Goal: Register for event/course

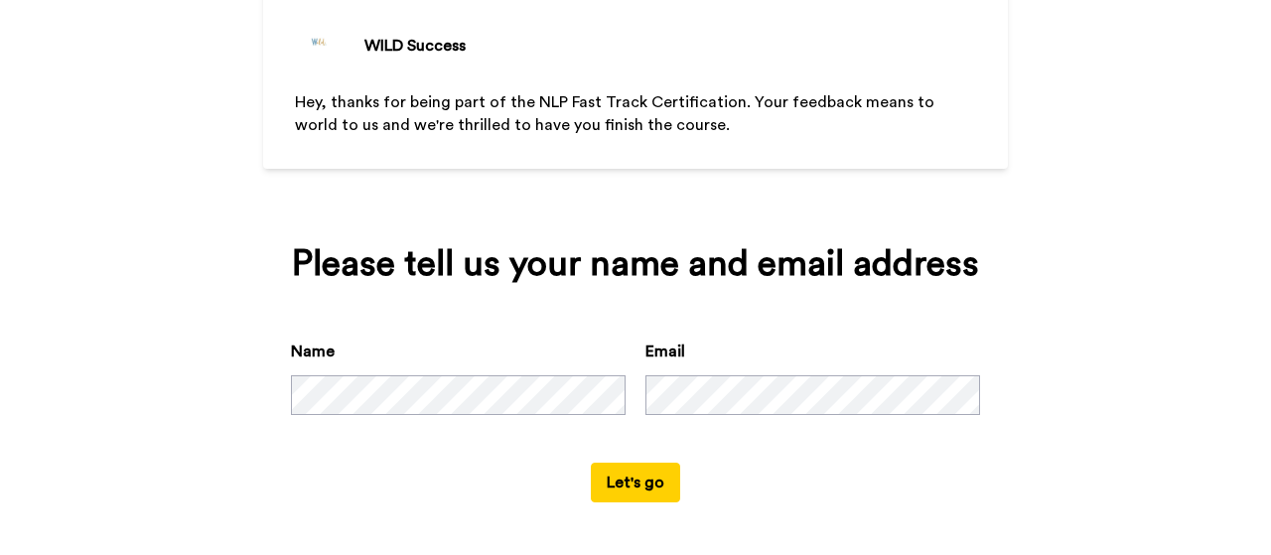
scroll to position [140, 0]
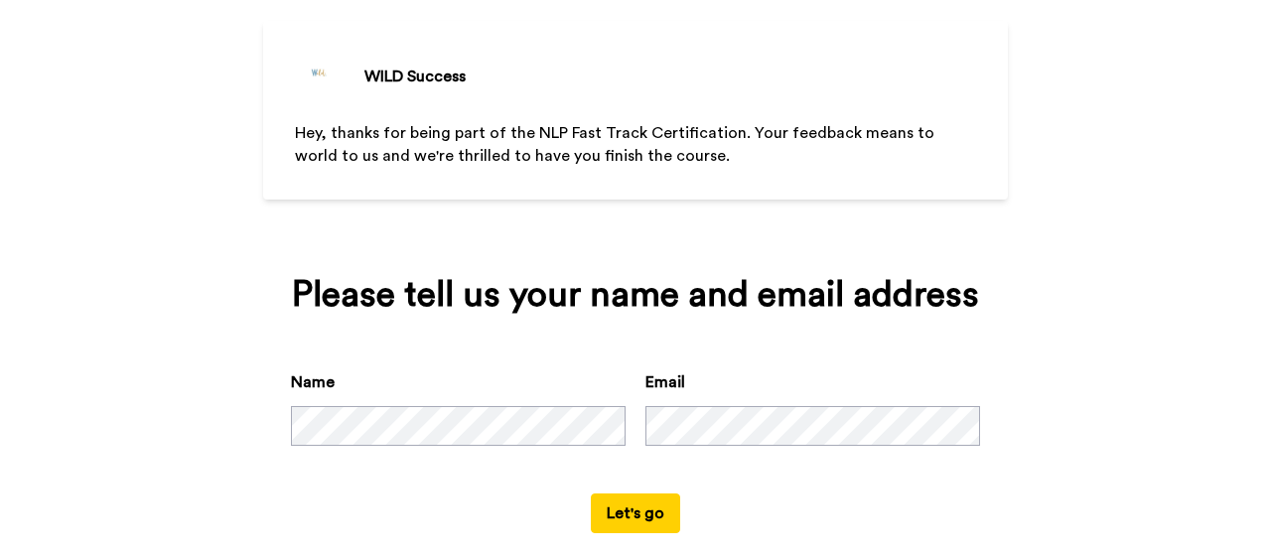
scroll to position [140, 0]
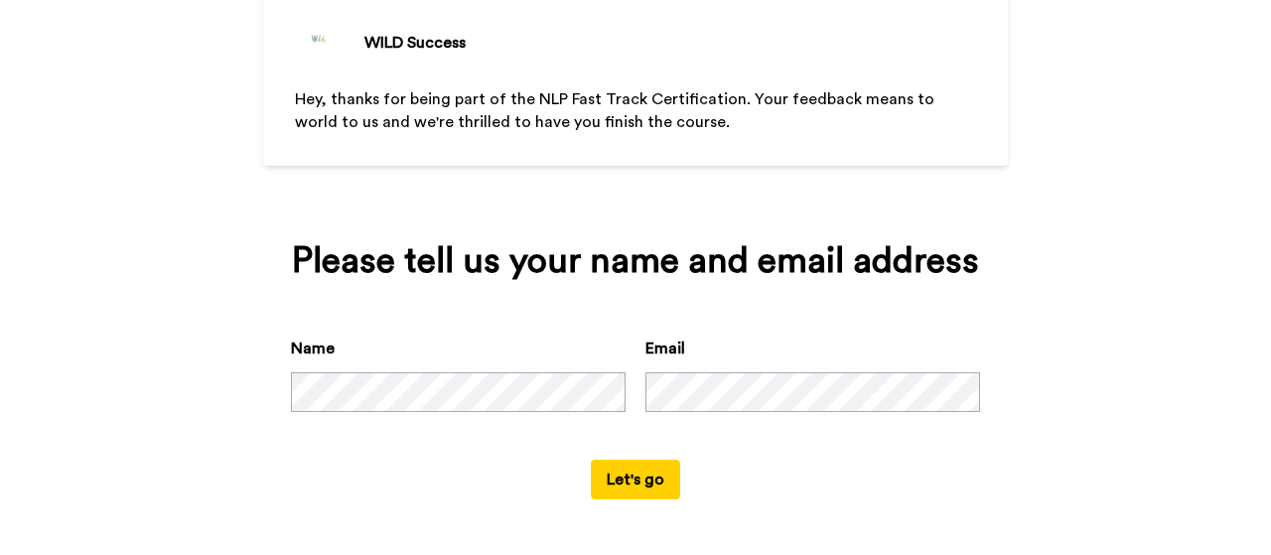
click at [622, 475] on button "Let's go" at bounding box center [635, 480] width 89 height 40
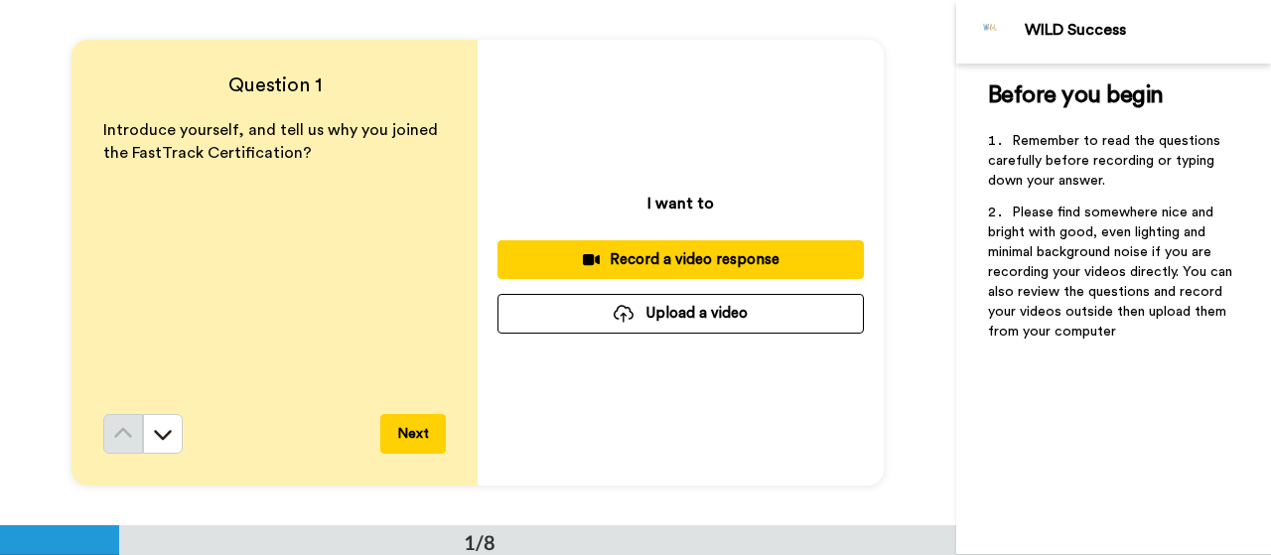
click at [170, 438] on button at bounding box center [163, 434] width 40 height 40
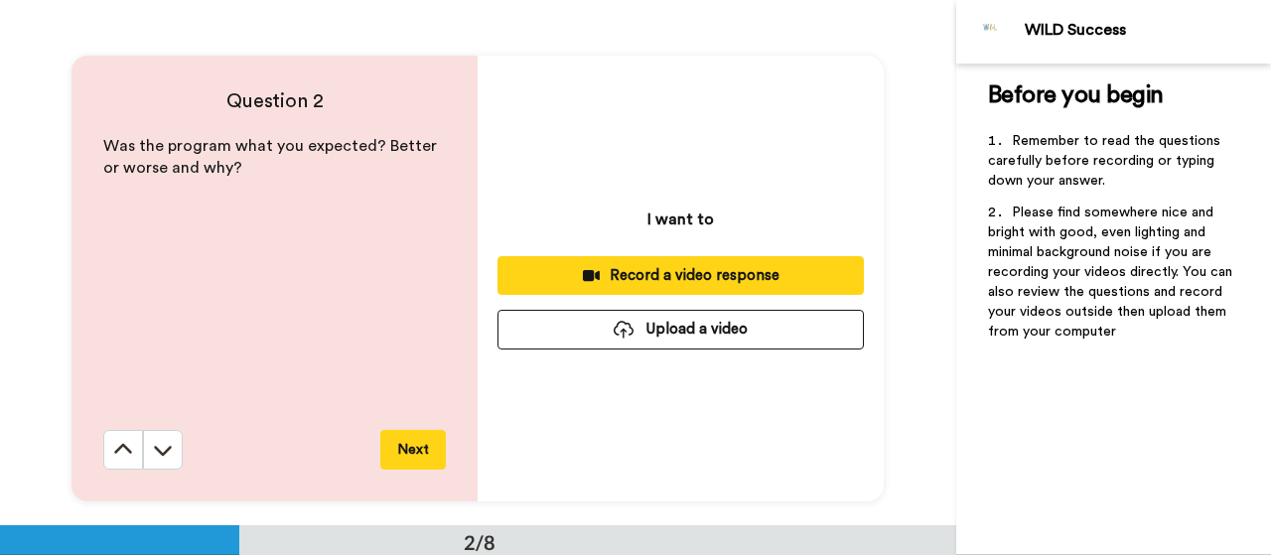
scroll to position [525, 0]
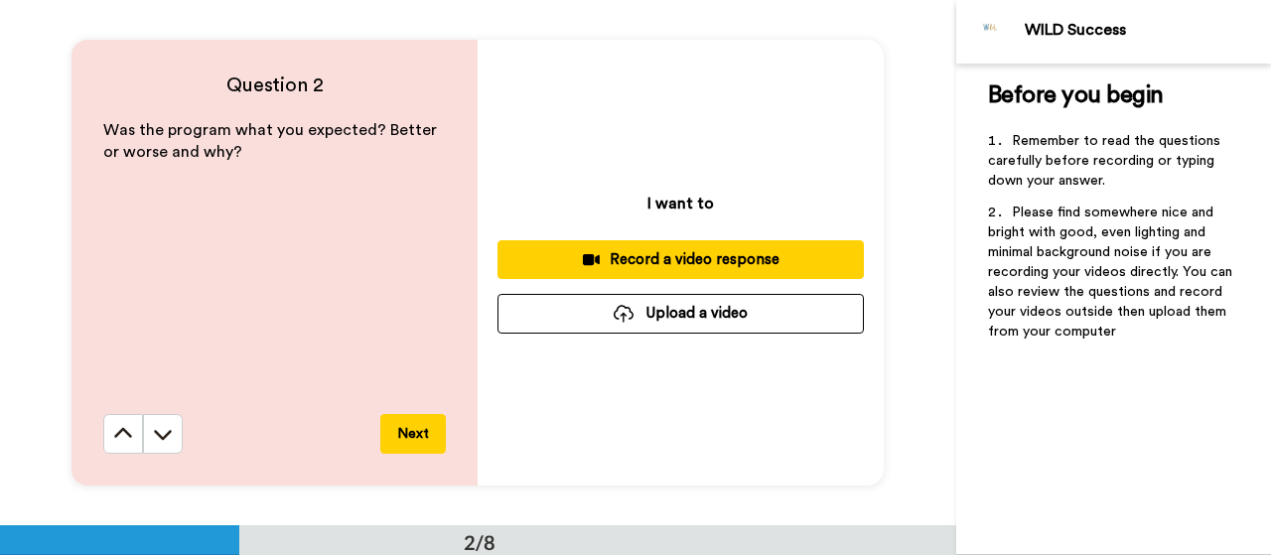
click at [159, 438] on icon at bounding box center [164, 435] width 18 height 10
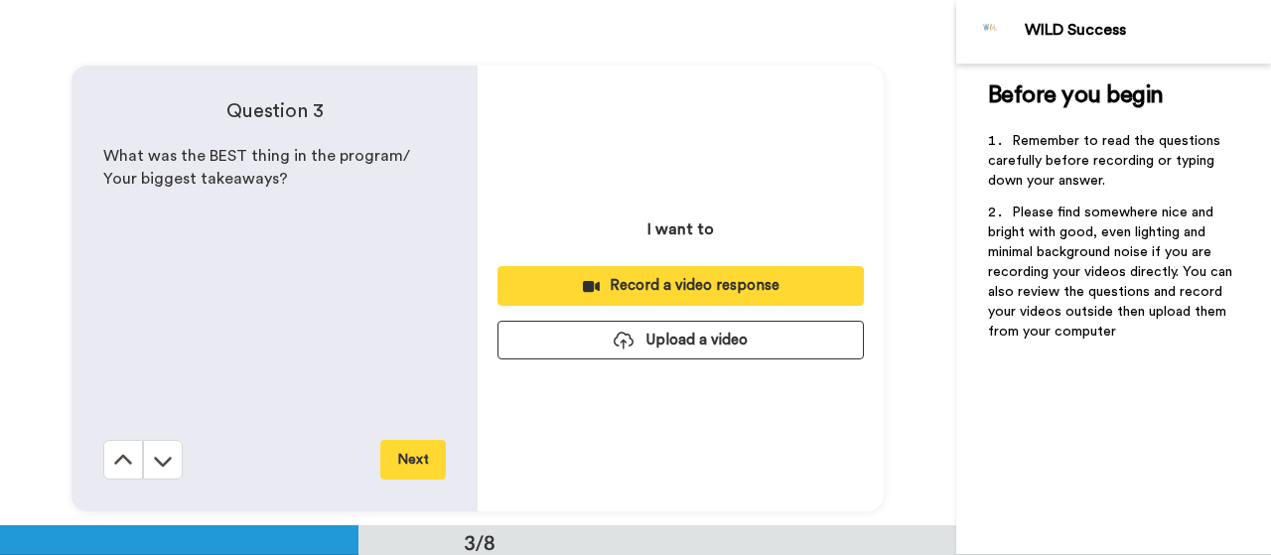
scroll to position [1051, 0]
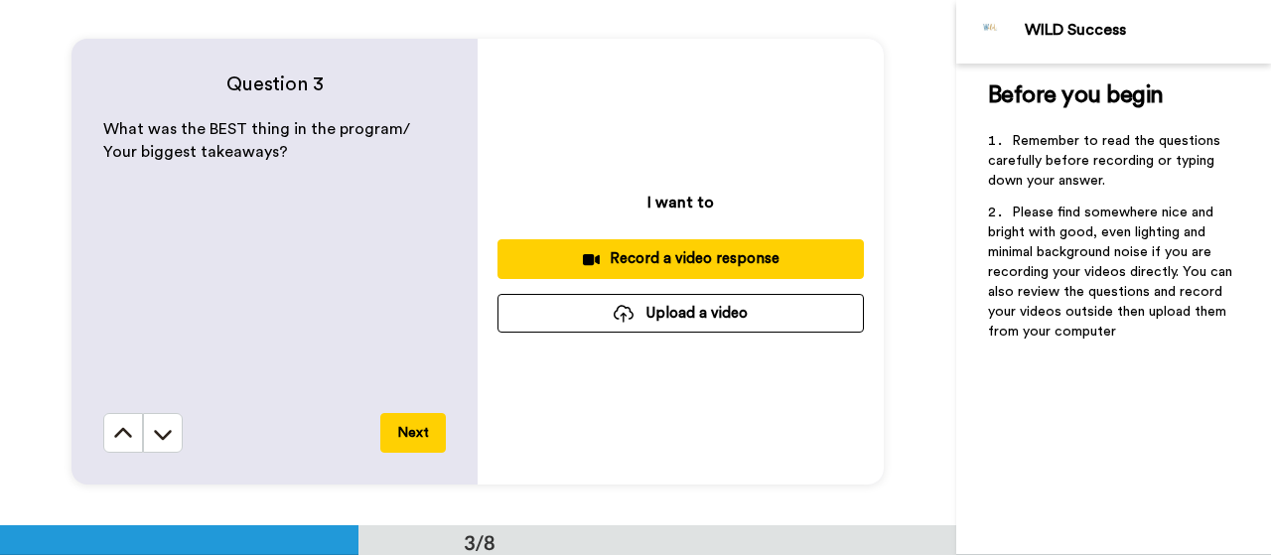
click at [159, 437] on icon at bounding box center [164, 435] width 18 height 10
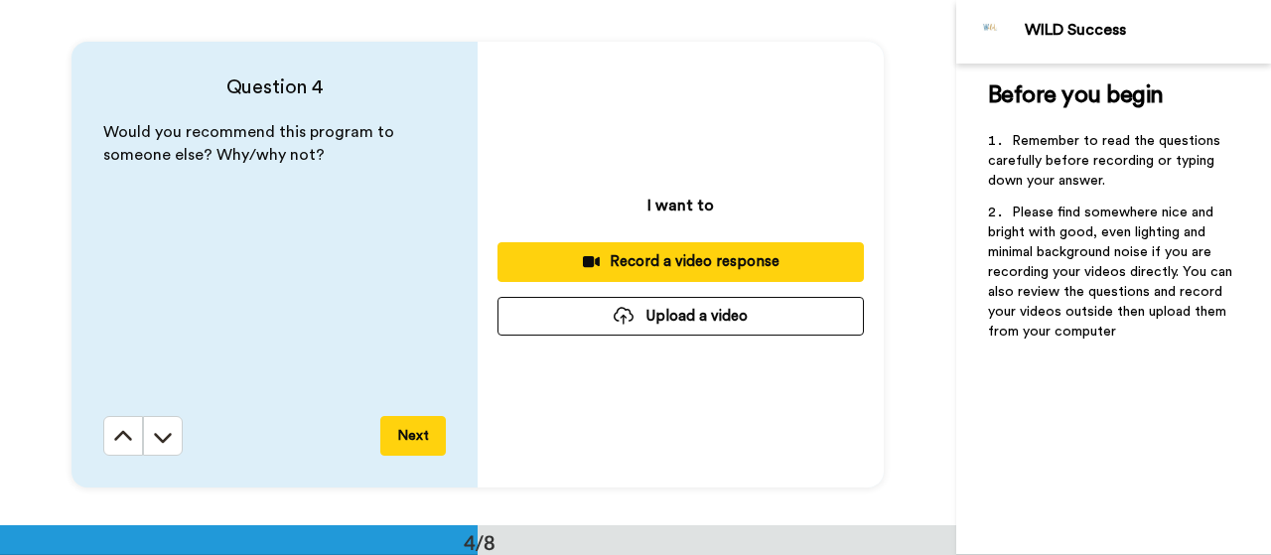
scroll to position [1576, 0]
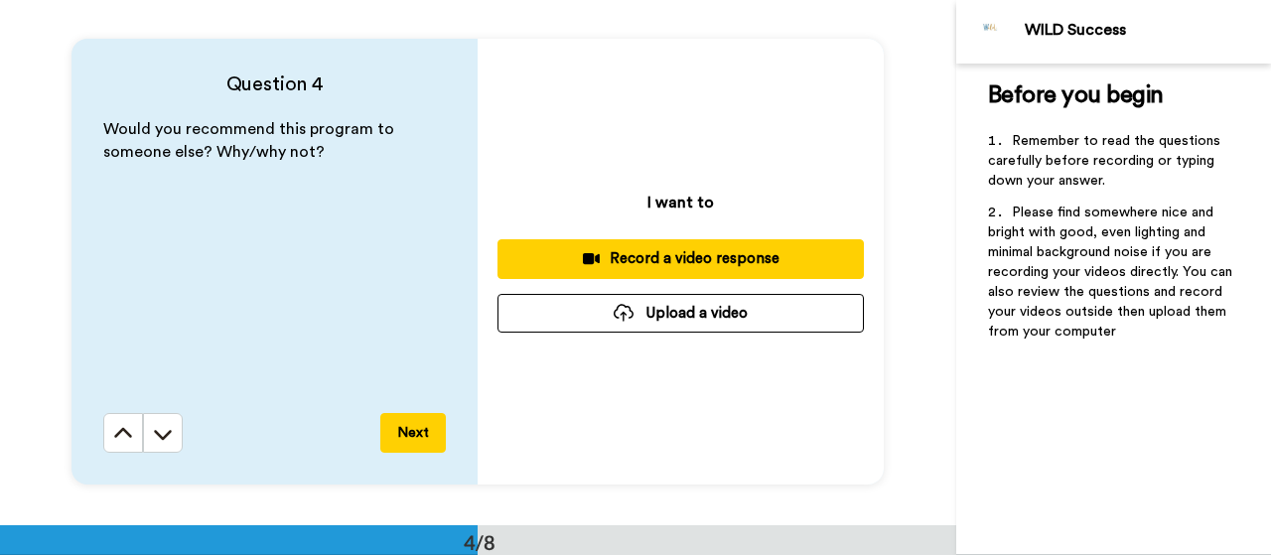
click at [159, 435] on icon at bounding box center [163, 434] width 20 height 20
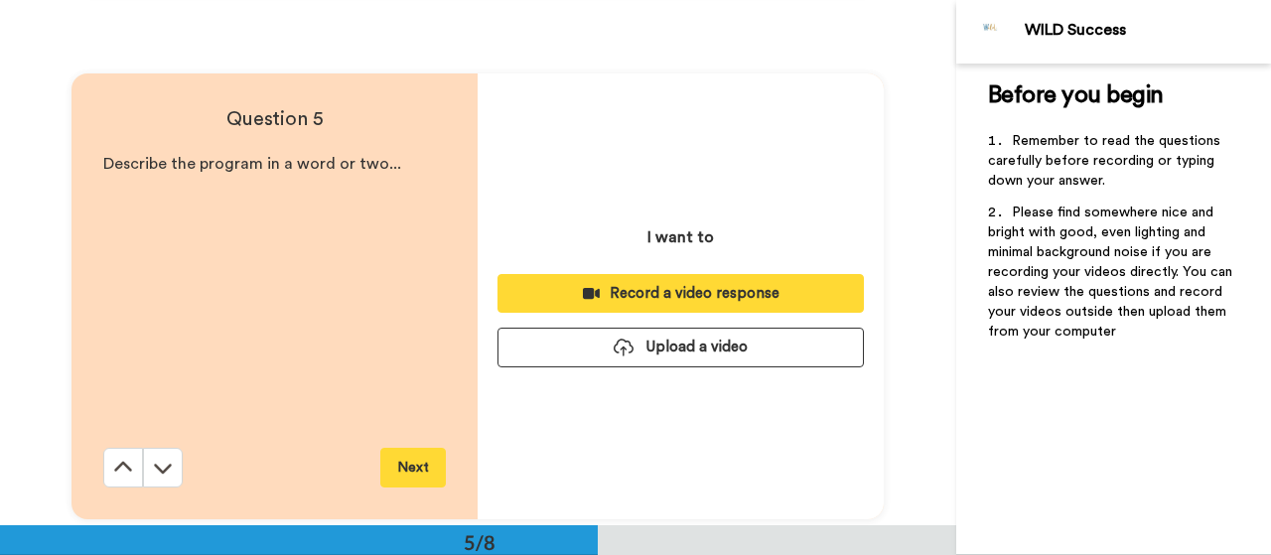
scroll to position [2100, 0]
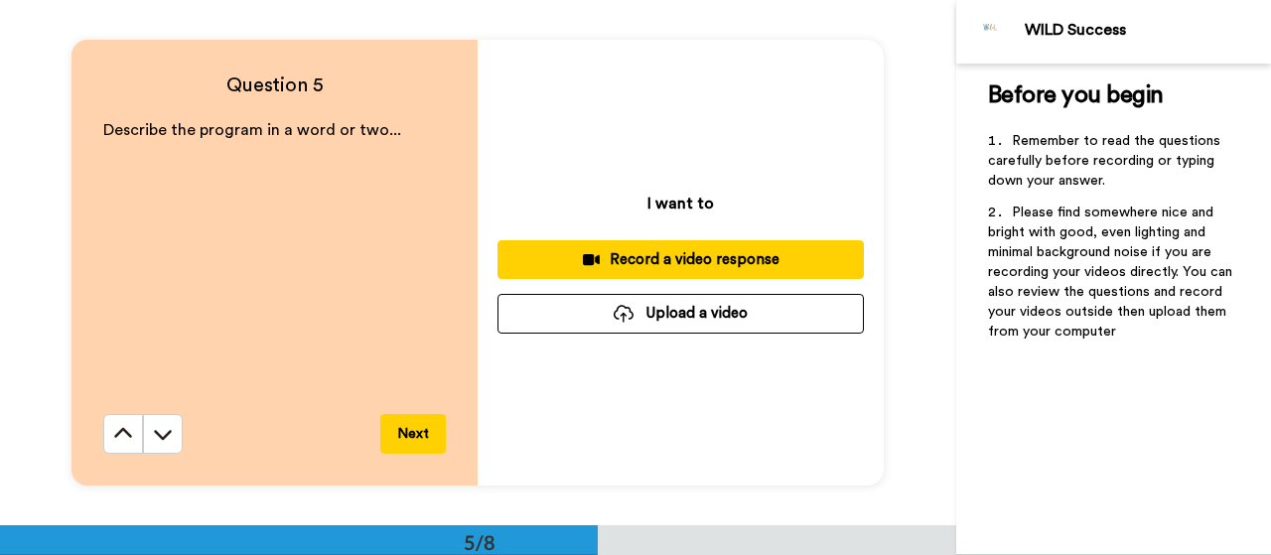
click at [159, 435] on icon at bounding box center [163, 434] width 20 height 20
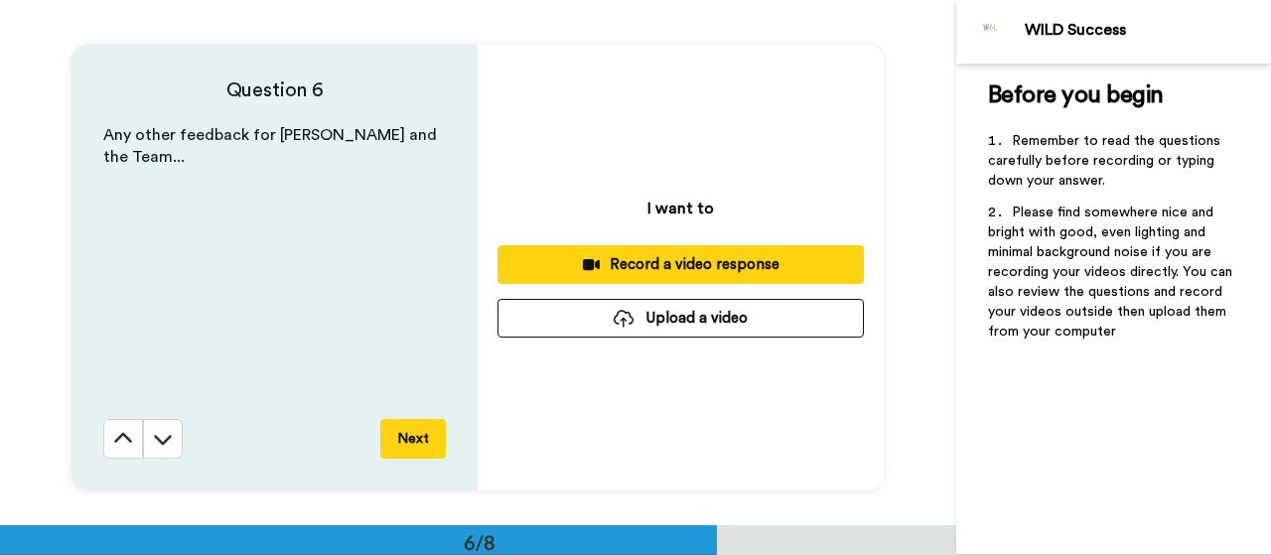
scroll to position [2626, 0]
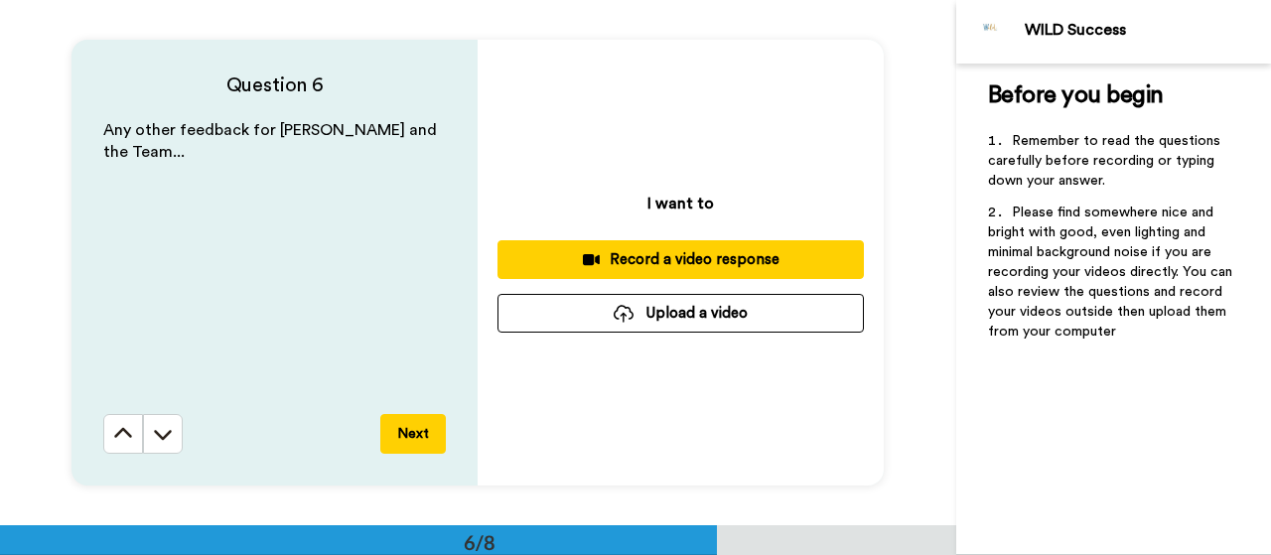
click at [159, 435] on icon at bounding box center [163, 434] width 20 height 20
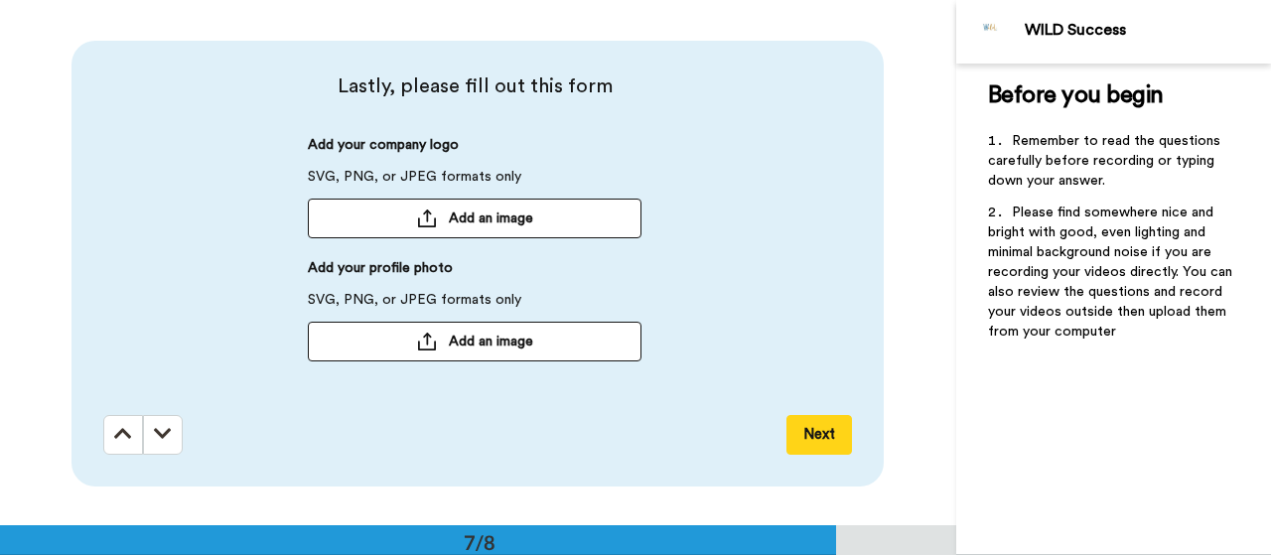
scroll to position [3151, 0]
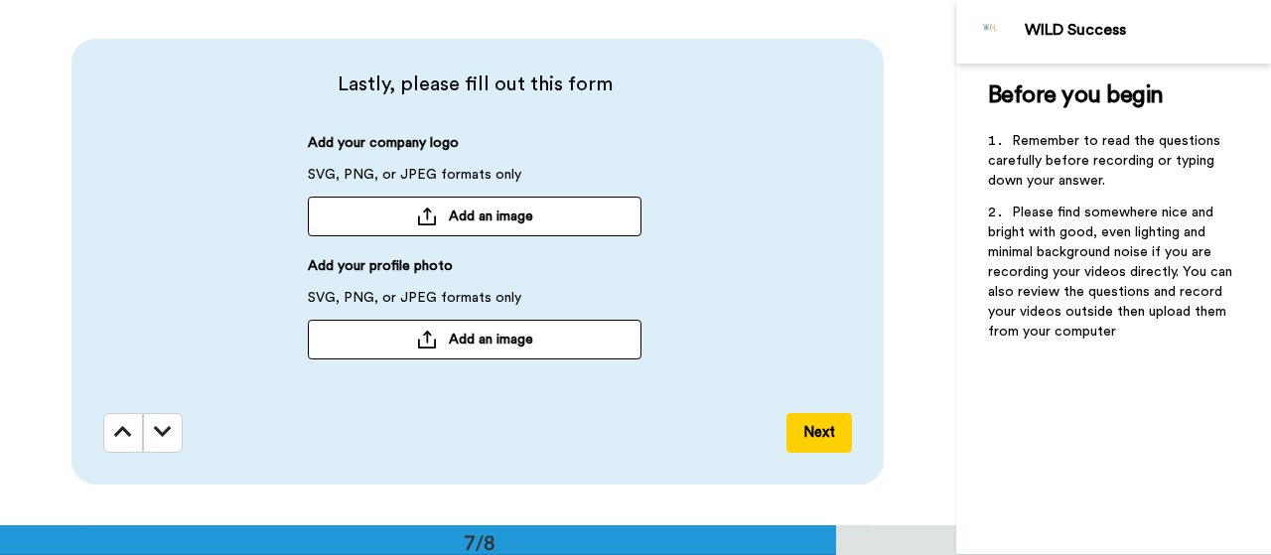
click at [159, 435] on icon at bounding box center [163, 432] width 18 height 20
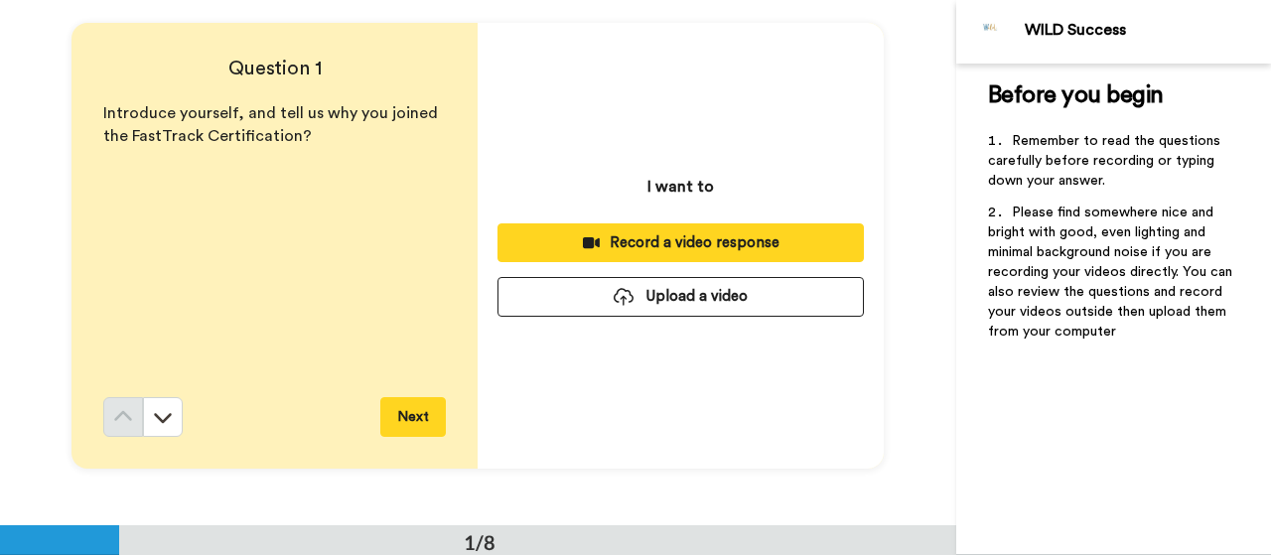
scroll to position [0, 0]
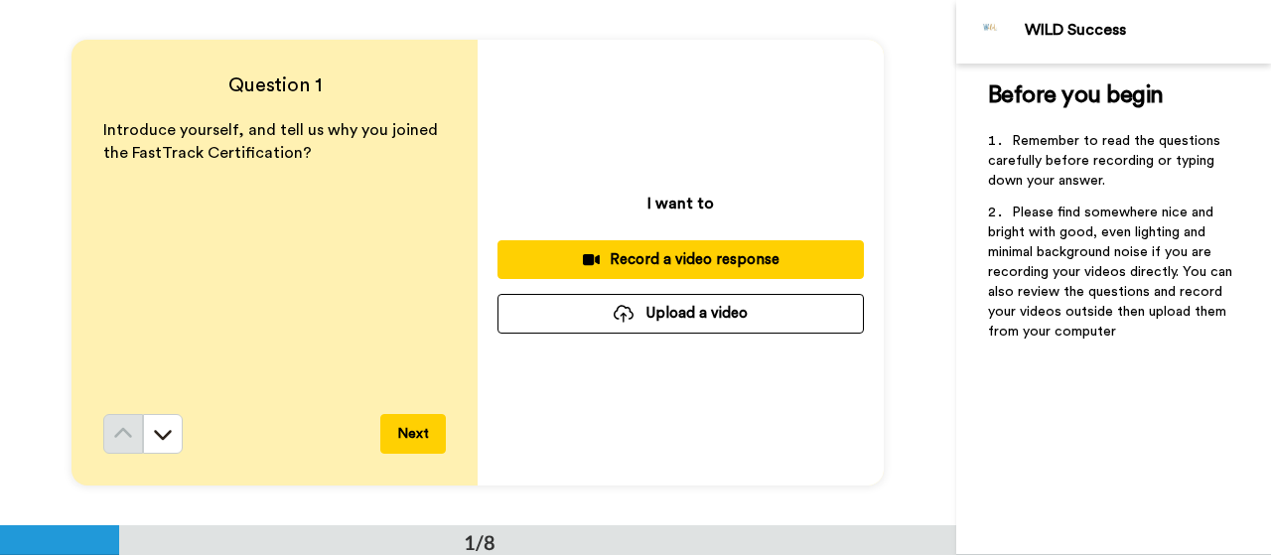
click at [274, 179] on div "Introduce yourself, and tell us why you joined the FastTrack Certification?" at bounding box center [274, 266] width 343 height 295
click at [707, 313] on button "Upload a video" at bounding box center [681, 313] width 366 height 39
